Goal: Check status: Check status

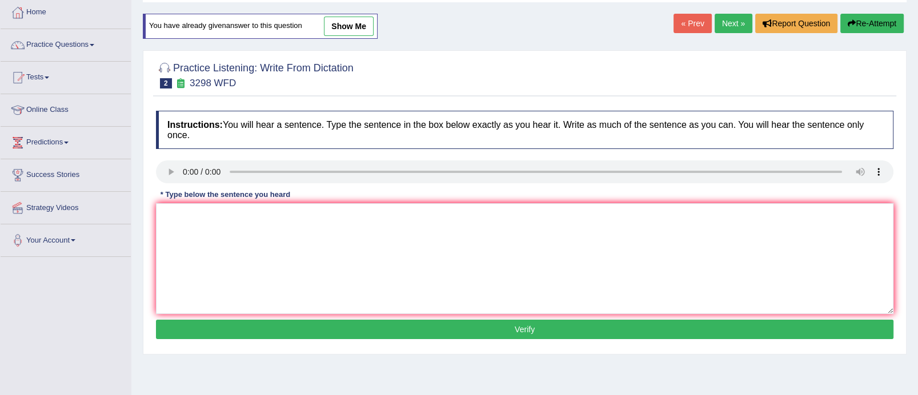
click at [46, 73] on link "Tests" at bounding box center [66, 76] width 130 height 29
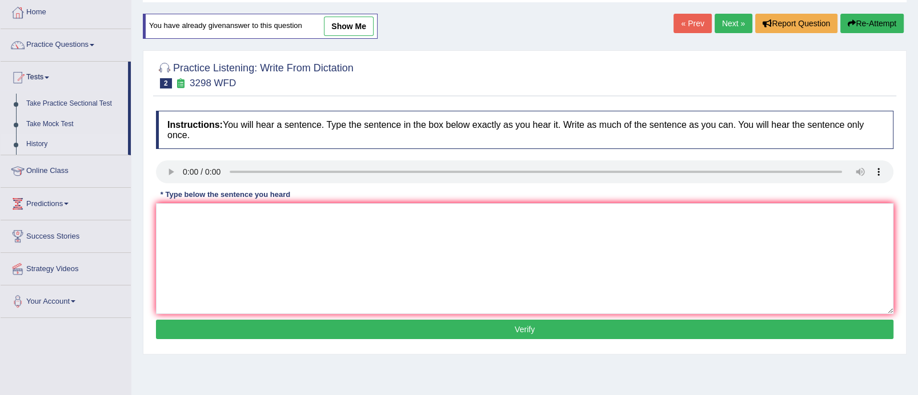
click at [47, 138] on link "History" at bounding box center [74, 144] width 107 height 21
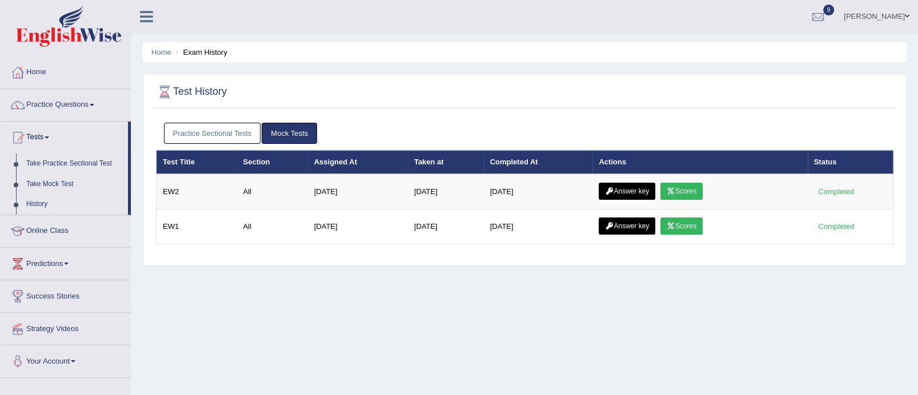
click at [686, 186] on link "Scores" at bounding box center [682, 191] width 42 height 17
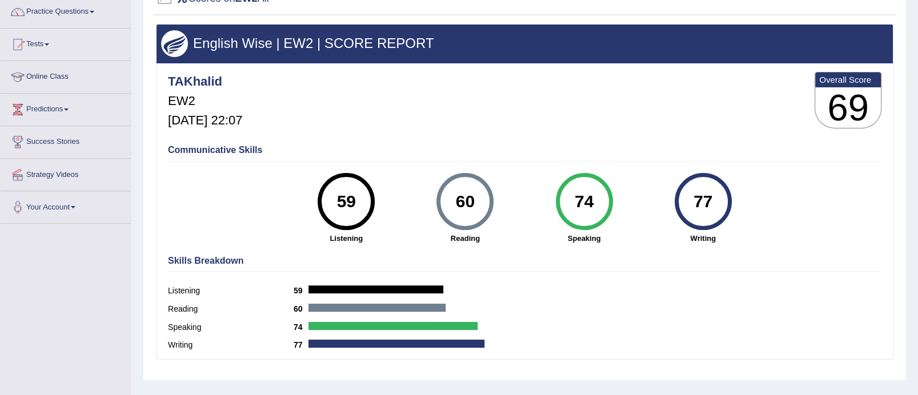
scroll to position [98, 0]
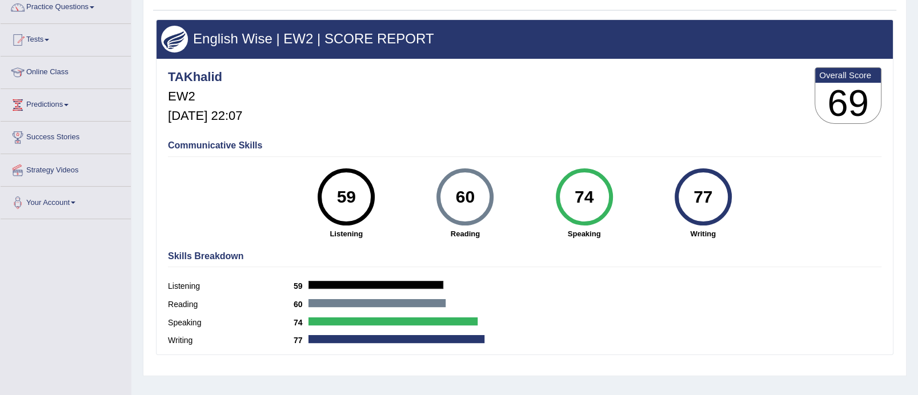
click at [46, 34] on link "Tests" at bounding box center [66, 38] width 130 height 29
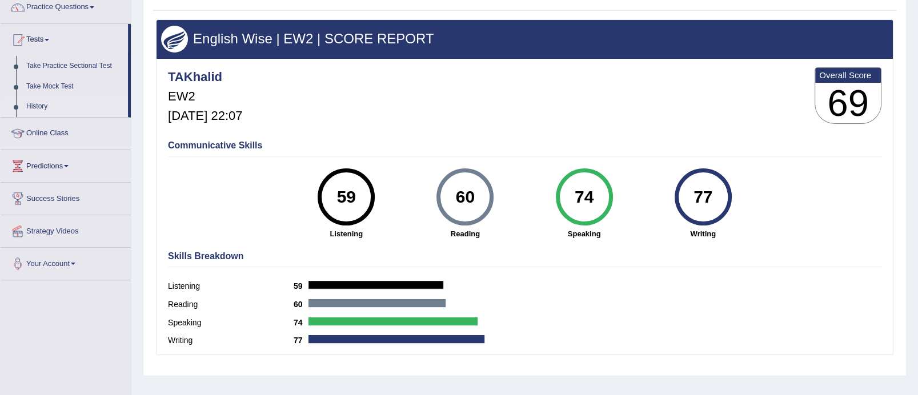
click at [44, 102] on link "History" at bounding box center [74, 107] width 107 height 21
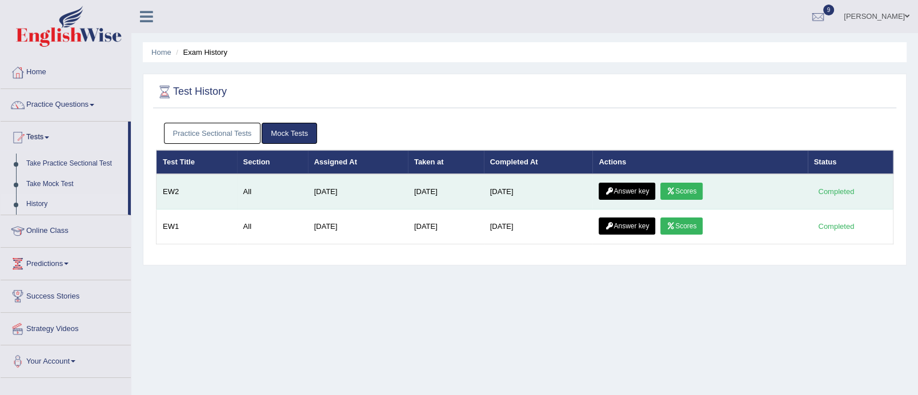
click at [638, 188] on link "Answer key" at bounding box center [627, 191] width 57 height 17
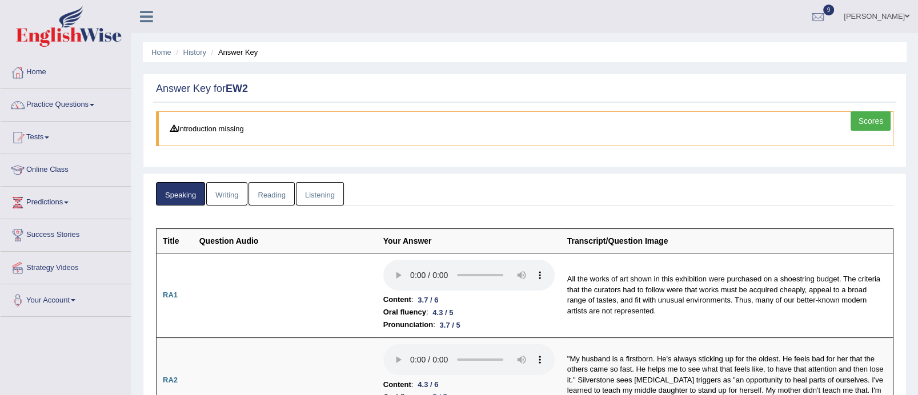
click at [239, 194] on link "Writing" at bounding box center [226, 193] width 41 height 23
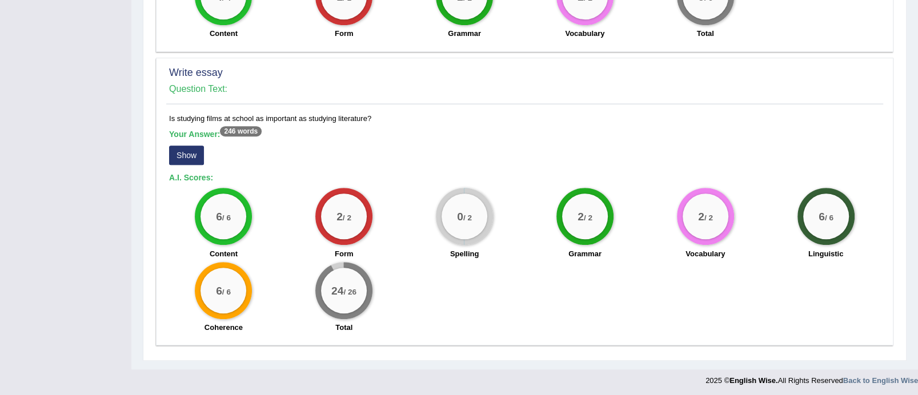
scroll to position [787, 0]
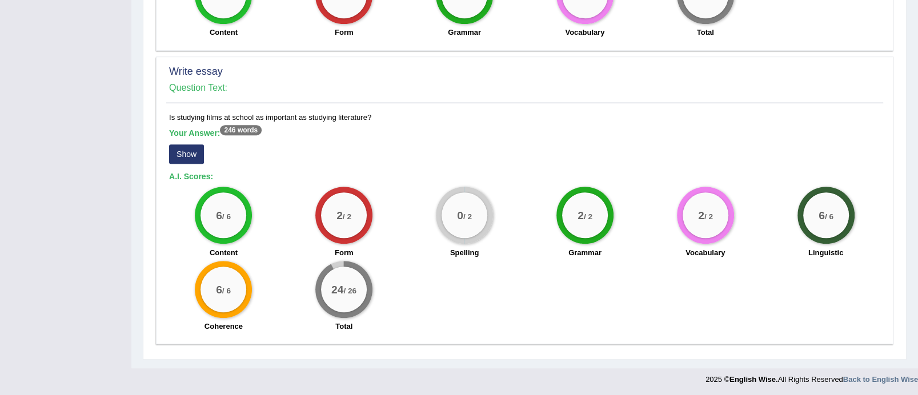
click at [185, 154] on button "Show" at bounding box center [186, 154] width 35 height 19
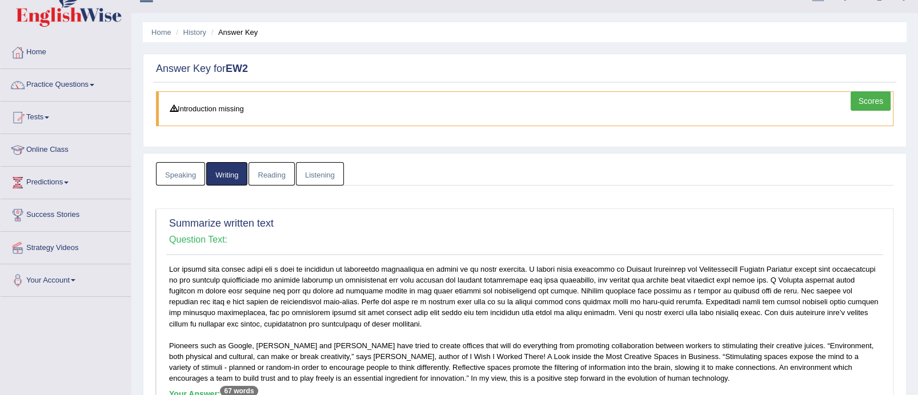
scroll to position [0, 0]
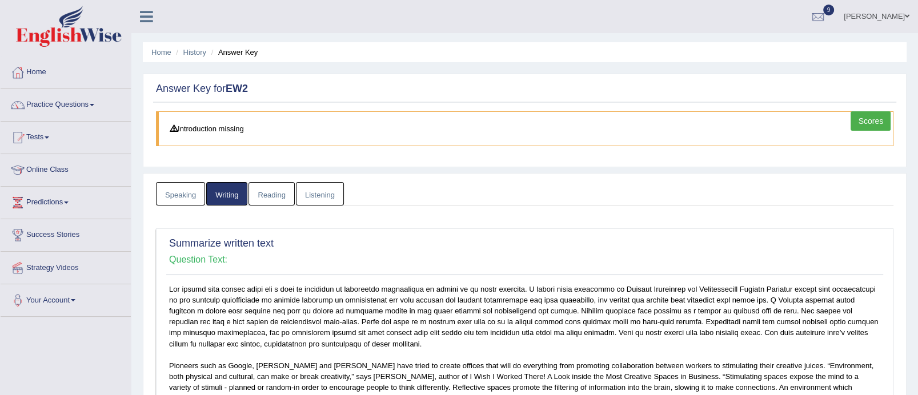
click at [269, 193] on link "Reading" at bounding box center [272, 193] width 46 height 23
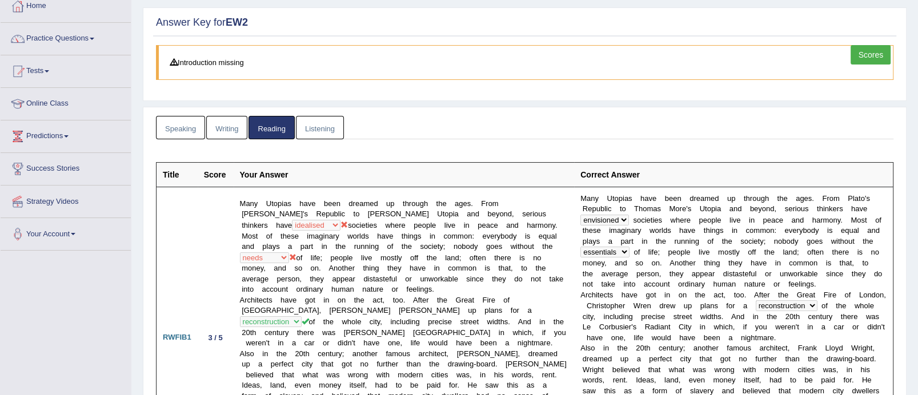
scroll to position [13, 0]
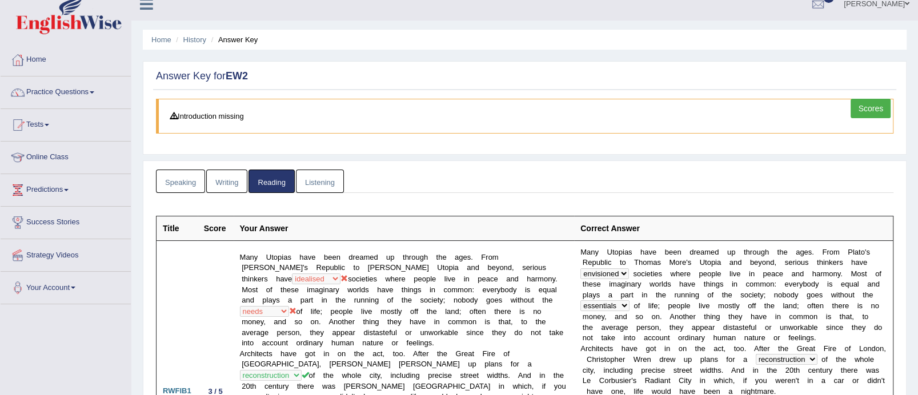
click at [332, 178] on link "Listening" at bounding box center [320, 181] width 48 height 23
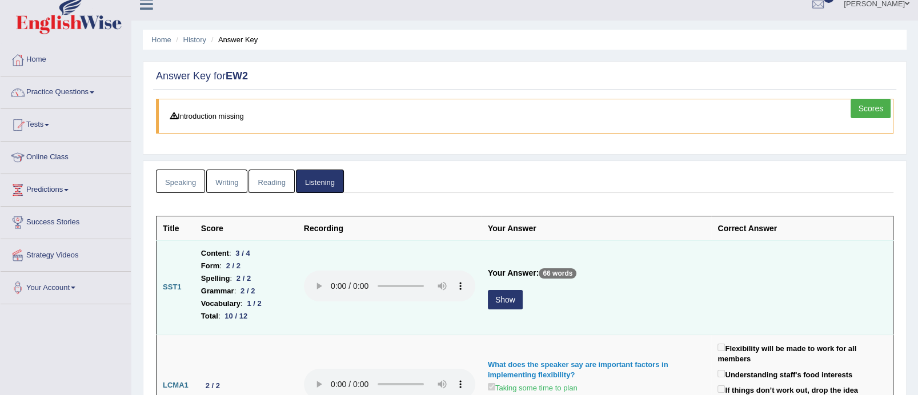
click at [503, 299] on button "Show" at bounding box center [505, 299] width 35 height 19
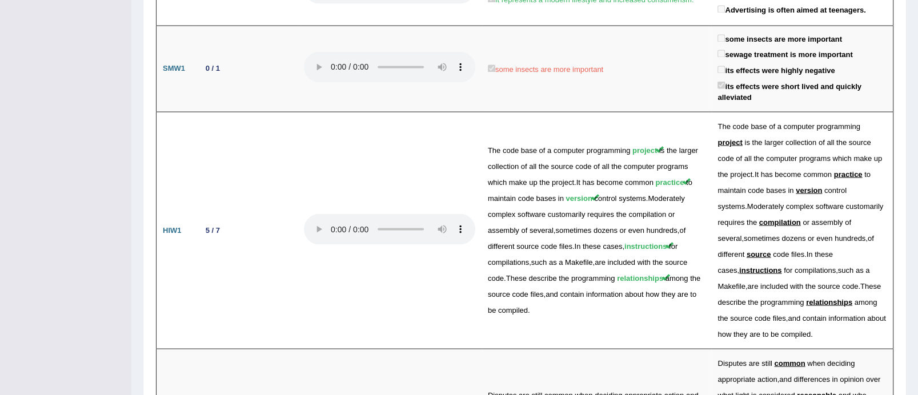
scroll to position [1943, 0]
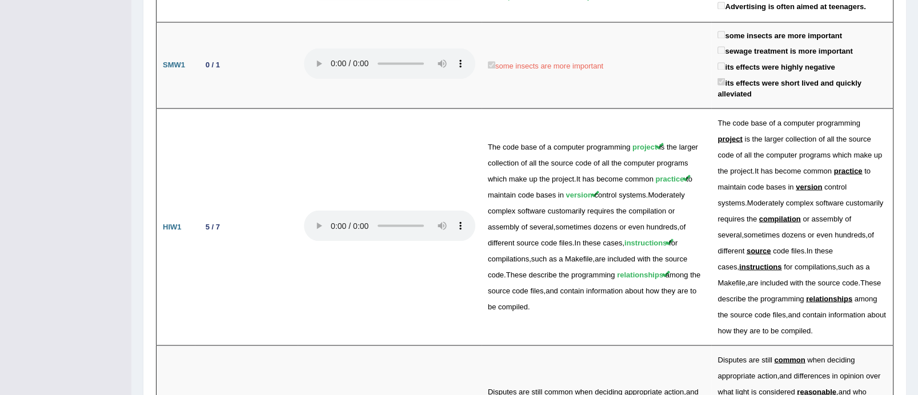
drag, startPoint x: 917, startPoint y: 336, endPoint x: 922, endPoint y: 357, distance: 21.8
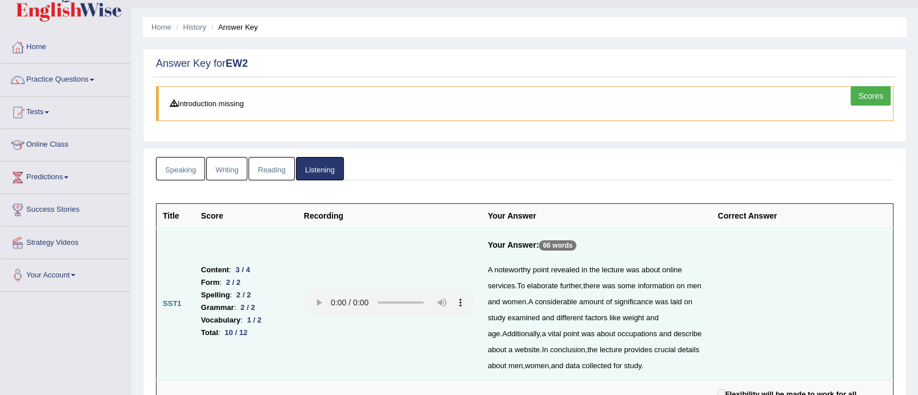
scroll to position [0, 0]
